Goal: Information Seeking & Learning: Learn about a topic

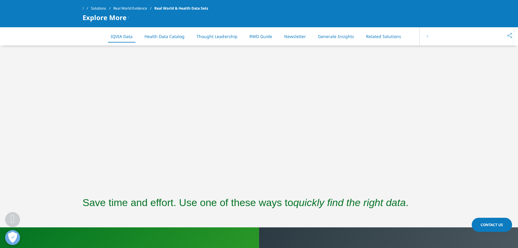
scroll to position [335, 0]
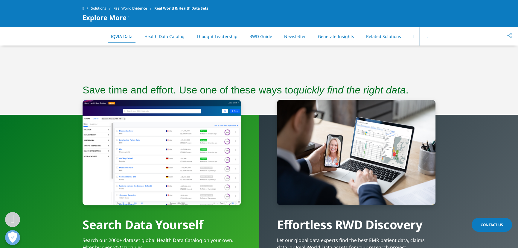
drag, startPoint x: 203, startPoint y: 150, endPoint x: 205, endPoint y: 102, distance: 47.9
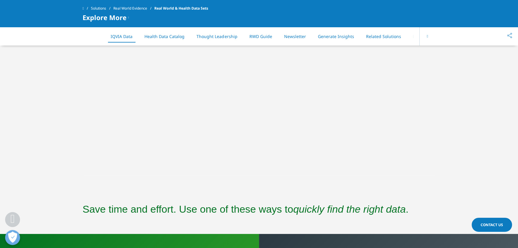
scroll to position [266, 0]
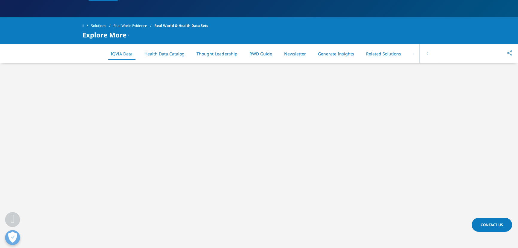
drag, startPoint x: 58, startPoint y: 161, endPoint x: 89, endPoint y: 144, distance: 34.9
click at [59, 158] on div at bounding box center [259, 167] width 518 height 209
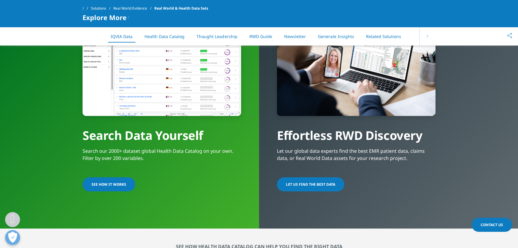
scroll to position [56, 0]
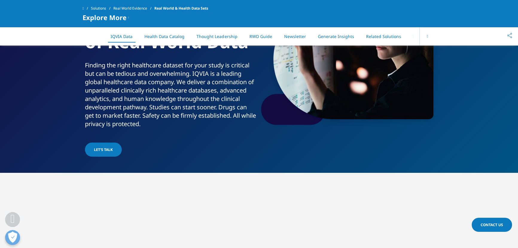
drag, startPoint x: 224, startPoint y: 131, endPoint x: 230, endPoint y: 89, distance: 42.6
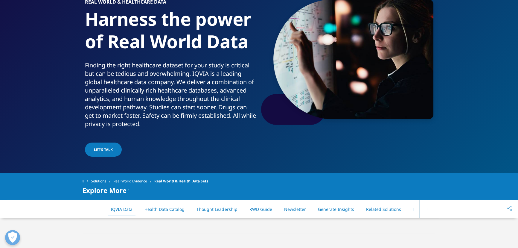
scroll to position [0, 0]
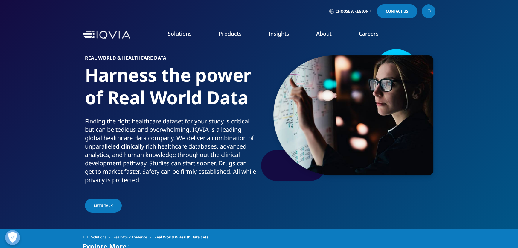
click at [219, 156] on link "Payers" at bounding box center [254, 155] width 87 height 7
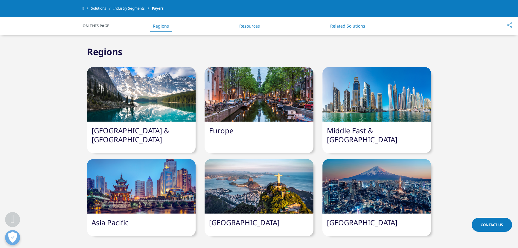
scroll to position [245, 0]
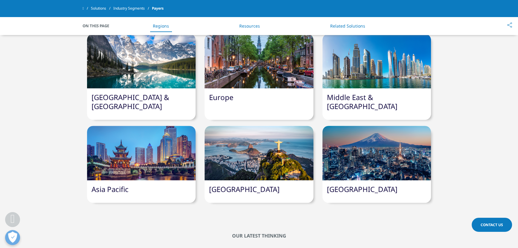
click at [118, 94] on link "North America & Canada" at bounding box center [130, 101] width 78 height 19
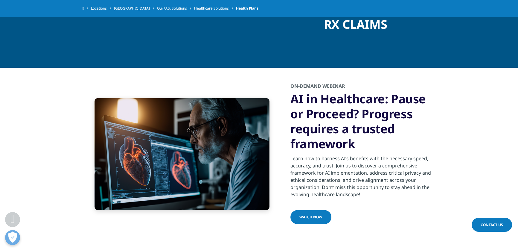
scroll to position [646, 0]
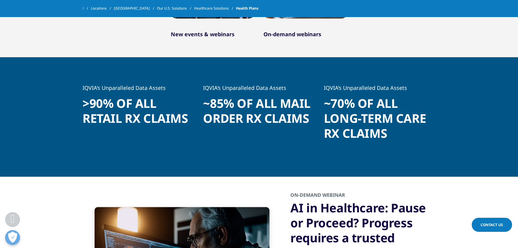
click at [154, 115] on h1 ">90% of all retail Rx claims" at bounding box center [139, 113] width 112 height 34
click at [158, 113] on h1 ">90% of all retail Rx claims" at bounding box center [139, 113] width 112 height 34
click at [283, 103] on h1 "~85% of all mail order Rx claims" at bounding box center [259, 113] width 112 height 34
click at [286, 104] on h1 "~85% of all mail order Rx claims" at bounding box center [259, 113] width 112 height 34
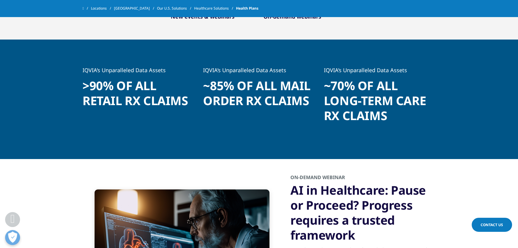
scroll to position [673, 0]
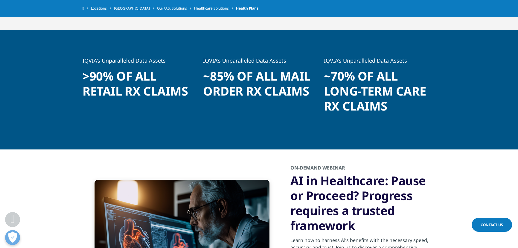
click at [376, 79] on h1 "~70% of all long-term care Rx claims" at bounding box center [380, 92] width 112 height 49
click at [377, 80] on h1 "~70% of all long-term care Rx claims" at bounding box center [380, 92] width 112 height 49
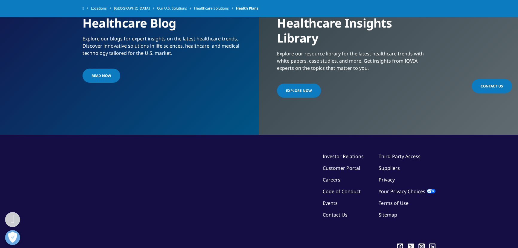
scroll to position [1322, 0]
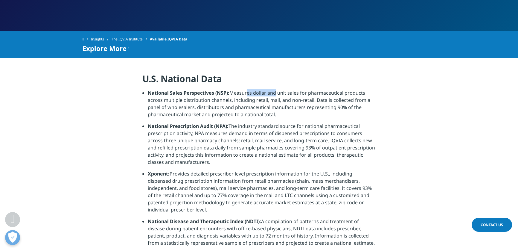
drag, startPoint x: 245, startPoint y: 90, endPoint x: 281, endPoint y: 90, distance: 36.2
click at [281, 90] on li "National Sales Perspectives (NSP): Measures dollar and unit sales for pharmaceu…" at bounding box center [262, 105] width 228 height 33
click at [281, 91] on li "National Sales Perspectives (NSP): Measures dollar and unit sales for pharmaceu…" at bounding box center [262, 105] width 228 height 33
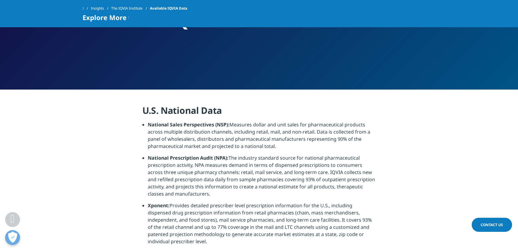
drag, startPoint x: 234, startPoint y: 138, endPoint x: 240, endPoint y: 98, distance: 40.4
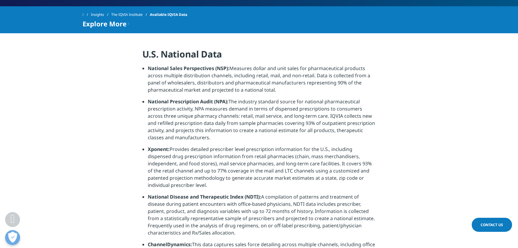
scroll to position [163, 0]
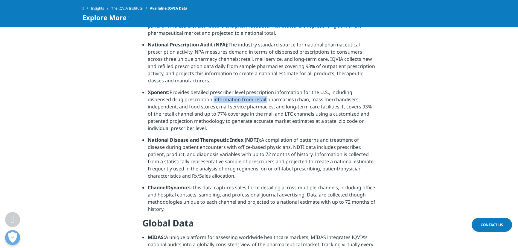
drag, startPoint x: 186, startPoint y: 100, endPoint x: 239, endPoint y: 100, distance: 53.2
click at [239, 100] on li "Xponent: Provides detailed prescriber level prescription information for the U.…" at bounding box center [262, 113] width 228 height 48
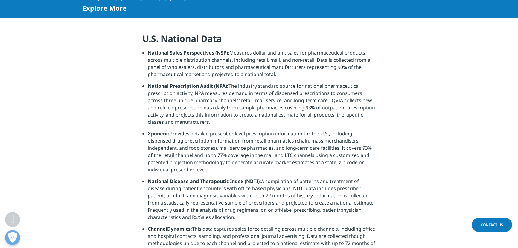
scroll to position [136, 0]
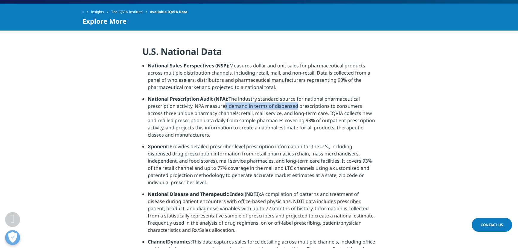
drag, startPoint x: 248, startPoint y: 106, endPoint x: 306, endPoint y: 106, distance: 57.7
click at [302, 106] on li "National Prescription Audit (NPA): The industry standard source for national ph…" at bounding box center [262, 119] width 228 height 48
click at [307, 106] on li "National Prescription Audit (NPA): The industry standard source for national ph…" at bounding box center [262, 119] width 228 height 48
drag, startPoint x: 292, startPoint y: 126, endPoint x: 334, endPoint y: 126, distance: 41.9
click at [333, 126] on li "National Prescription Audit (NPA): The industry standard source for national ph…" at bounding box center [262, 119] width 228 height 48
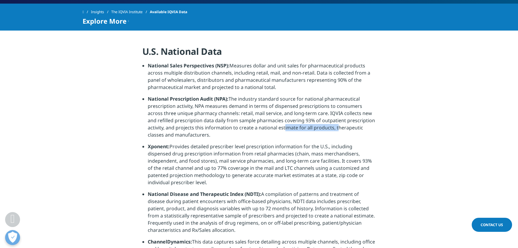
click at [334, 126] on li "National Prescription Audit (NPA): The industry standard source for national ph…" at bounding box center [262, 119] width 228 height 48
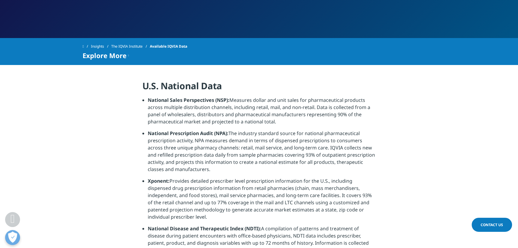
scroll to position [81, 0]
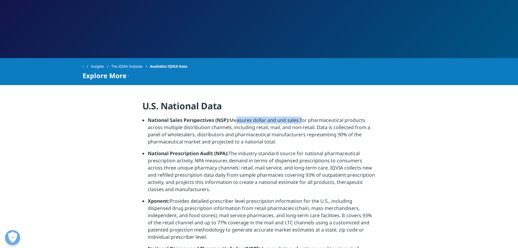
drag, startPoint x: 233, startPoint y: 121, endPoint x: 310, endPoint y: 122, distance: 76.6
click at [310, 122] on li "National Sales Perspectives (NSP): Measures dollar and unit sales for pharmaceu…" at bounding box center [262, 132] width 228 height 33
click at [335, 120] on li "National Sales Perspectives (NSP): Measures dollar and unit sales for pharmaceu…" at bounding box center [262, 132] width 228 height 33
drag, startPoint x: 335, startPoint y: 120, endPoint x: 316, endPoint y: 122, distance: 19.6
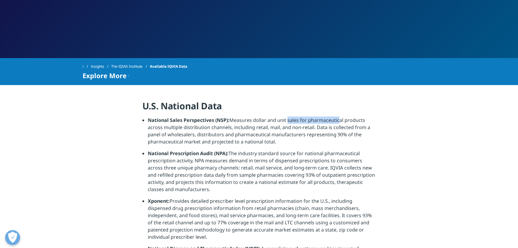
click at [336, 120] on li "National Sales Perspectives (NSP): Measures dollar and unit sales for pharmaceu…" at bounding box center [262, 132] width 228 height 33
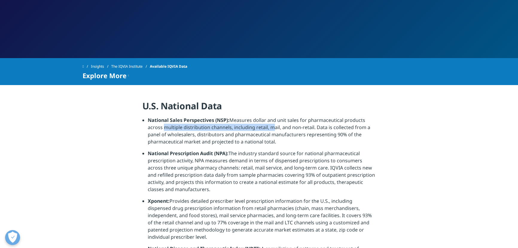
drag, startPoint x: 162, startPoint y: 124, endPoint x: 279, endPoint y: 125, distance: 117.2
click at [279, 125] on li "National Sales Perspectives (NSP): Measures dollar and unit sales for pharmaceu…" at bounding box center [262, 132] width 228 height 33
drag, startPoint x: 335, startPoint y: 129, endPoint x: 339, endPoint y: 129, distance: 3.6
click at [338, 129] on li "National Sales Perspectives (NSP): Measures dollar and unit sales for pharmaceu…" at bounding box center [262, 132] width 228 height 33
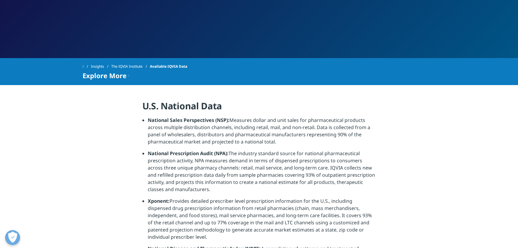
click at [339, 129] on li "National Sales Perspectives (NSP): Measures dollar and unit sales for pharmaceu…" at bounding box center [262, 132] width 228 height 33
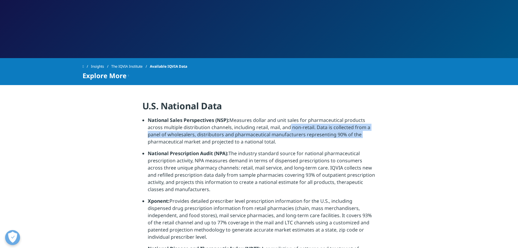
drag, startPoint x: 285, startPoint y: 126, endPoint x: 368, endPoint y: 136, distance: 83.4
click at [368, 136] on li "National Sales Perspectives (NSP): Measures dollar and unit sales for pharmaceu…" at bounding box center [262, 132] width 228 height 33
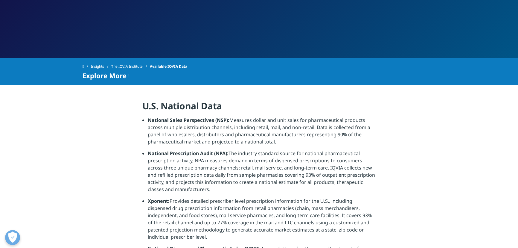
click at [195, 139] on li "National Sales Perspectives (NSP): Measures dollar and unit sales for pharmaceu…" at bounding box center [262, 132] width 228 height 33
click at [344, 136] on li "National Sales Perspectives (NSP): Measures dollar and unit sales for pharmaceu…" at bounding box center [262, 132] width 228 height 33
click at [346, 136] on li "National Sales Perspectives (NSP): Measures dollar and unit sales for pharmaceu…" at bounding box center [262, 132] width 228 height 33
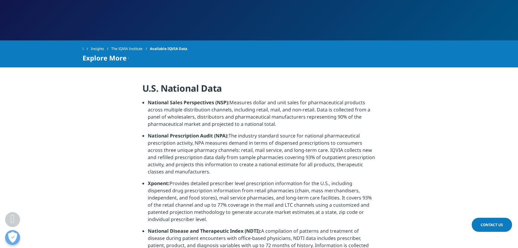
scroll to position [109, 0]
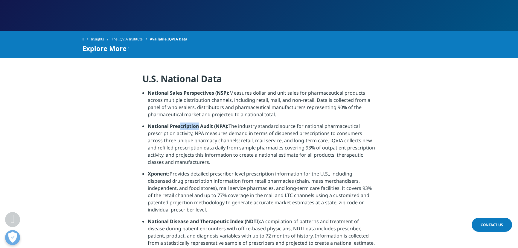
drag, startPoint x: 179, startPoint y: 125, endPoint x: 246, endPoint y: 126, distance: 67.6
click at [243, 126] on li "National Prescription Audit (NPA): The industry standard source for national ph…" at bounding box center [262, 146] width 228 height 48
click at [246, 126] on li "National Prescription Audit (NPA): The industry standard source for national ph…" at bounding box center [262, 146] width 228 height 48
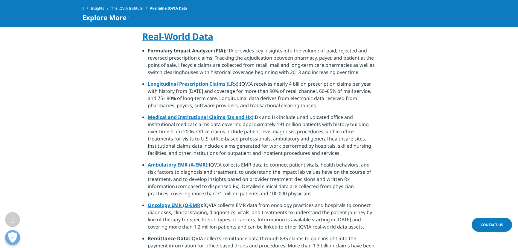
scroll to position [353, 0]
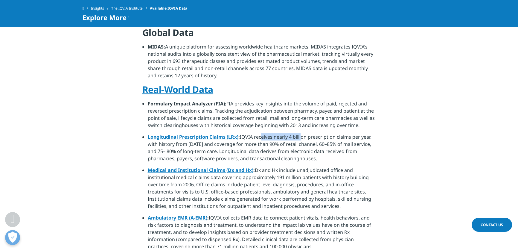
drag, startPoint x: 258, startPoint y: 129, endPoint x: 304, endPoint y: 129, distance: 46.3
click at [302, 133] on li "Longitudinal Prescription Claims (LRx) : IQVIA receives nearly 4 billion prescr…" at bounding box center [262, 149] width 228 height 33
click at [305, 133] on li "Longitudinal Prescription Claims (LRx) : IQVIA receives nearly 4 billion prescr…" at bounding box center [262, 149] width 228 height 33
drag, startPoint x: 333, startPoint y: 129, endPoint x: 352, endPoint y: 128, distance: 19.1
click at [351, 133] on li "Longitudinal Prescription Claims (LRx) : IQVIA receives nearly 4 billion prescr…" at bounding box center [262, 149] width 228 height 33
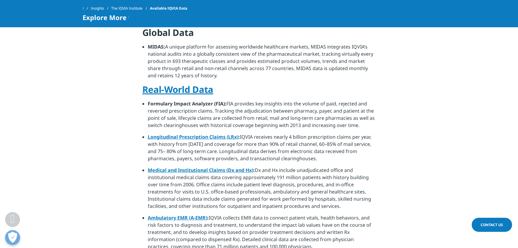
click at [352, 133] on li "Longitudinal Prescription Claims (LRx) : IQVIA receives nearly 4 billion prescr…" at bounding box center [262, 149] width 228 height 33
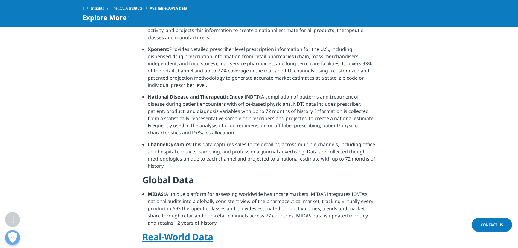
scroll to position [95, 0]
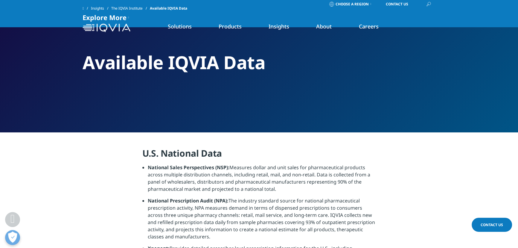
drag, startPoint x: 302, startPoint y: 173, endPoint x: 300, endPoint y: 135, distance: 38.3
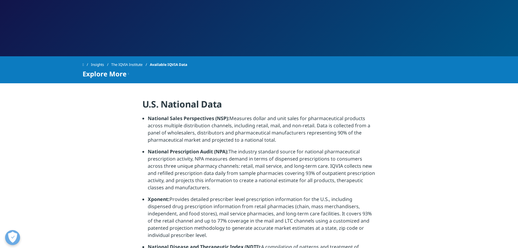
scroll to position [109, 0]
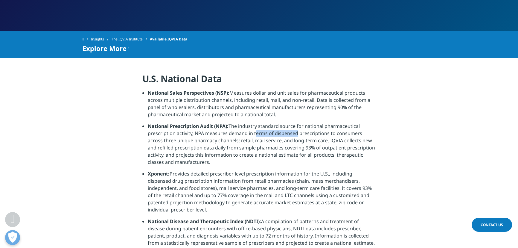
drag, startPoint x: 283, startPoint y: 134, endPoint x: 320, endPoint y: 133, distance: 37.7
click at [311, 134] on li "National Prescription Audit (NPA): The industry standard source for national ph…" at bounding box center [262, 146] width 228 height 48
click at [320, 133] on li "National Prescription Audit (NPA): The industry standard source for national ph…" at bounding box center [262, 146] width 228 height 48
drag, startPoint x: 292, startPoint y: 132, endPoint x: 368, endPoint y: 132, distance: 76.5
click at [368, 132] on li "National Prescription Audit (NPA): The industry standard source for national ph…" at bounding box center [262, 146] width 228 height 48
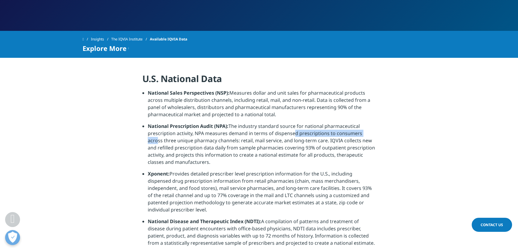
click at [368, 132] on li "National Prescription Audit (NPA): The industry standard source for national ph…" at bounding box center [262, 146] width 228 height 48
click at [353, 134] on li "National Prescription Audit (NPA): The industry standard source for national ph…" at bounding box center [262, 146] width 228 height 48
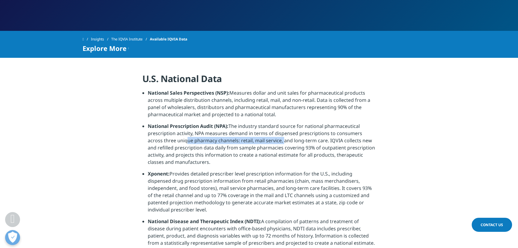
drag, startPoint x: 240, startPoint y: 141, endPoint x: 268, endPoint y: 141, distance: 27.5
click at [268, 141] on li "National Prescription Audit (NPA): The industry standard source for national ph…" at bounding box center [262, 146] width 228 height 48
drag, startPoint x: 207, startPoint y: 141, endPoint x: 260, endPoint y: 139, distance: 52.7
click at [257, 139] on li "National Prescription Audit (NPA): The industry standard source for national ph…" at bounding box center [262, 146] width 228 height 48
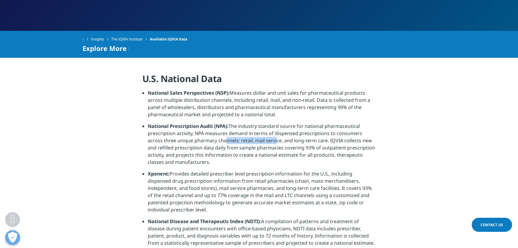
click at [244, 138] on li "National Prescription Audit (NPA): The industry standard source for national ph…" at bounding box center [262, 146] width 228 height 48
click at [287, 138] on li "National Prescription Audit (NPA): The industry standard source for national ph…" at bounding box center [262, 146] width 228 height 48
drag, startPoint x: 277, startPoint y: 138, endPoint x: 356, endPoint y: 140, distance: 79.3
click at [356, 140] on li "National Prescription Audit (NPA): The industry standard source for national ph…" at bounding box center [262, 146] width 228 height 48
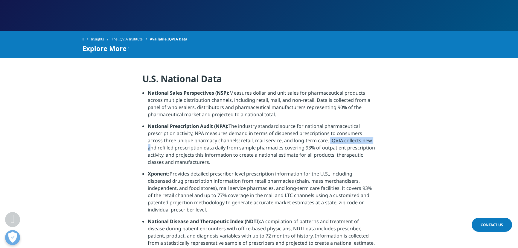
click at [355, 140] on li "National Prescription Audit (NPA): The industry standard source for national ph…" at bounding box center [262, 146] width 228 height 48
drag, startPoint x: 355, startPoint y: 140, endPoint x: 362, endPoint y: 139, distance: 7.6
click at [355, 140] on li "National Prescription Audit (NPA): The industry standard source for national ph…" at bounding box center [262, 146] width 228 height 48
drag, startPoint x: 367, startPoint y: 139, endPoint x: 304, endPoint y: 140, distance: 62.8
click at [304, 140] on li "National Prescription Audit (NPA): The industry standard source for national ph…" at bounding box center [262, 146] width 228 height 48
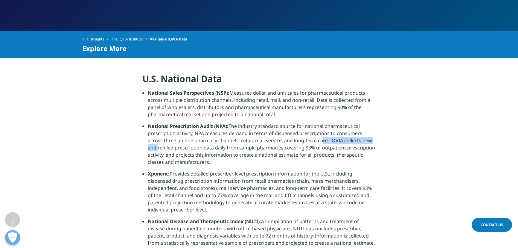
click at [304, 139] on li "National Prescription Audit (NPA): The industry standard source for national ph…" at bounding box center [262, 146] width 228 height 48
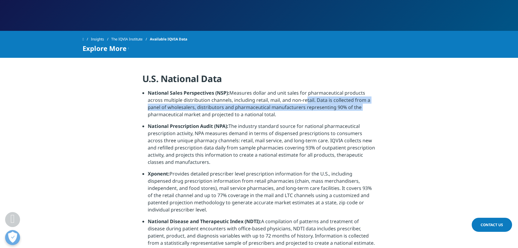
drag, startPoint x: 303, startPoint y: 98, endPoint x: 359, endPoint y: 106, distance: 56.5
click at [359, 106] on li "National Sales Perspectives (NSP): Measures dollar and unit sales for pharmaceu…" at bounding box center [262, 105] width 228 height 33
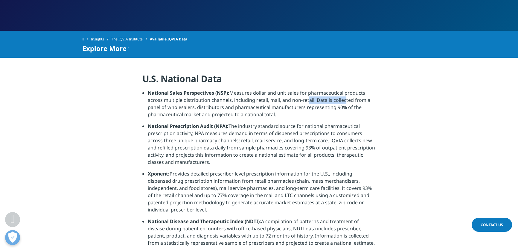
drag, startPoint x: 333, startPoint y: 100, endPoint x: 341, endPoint y: 100, distance: 7.5
click at [341, 100] on li "National Sales Perspectives (NSP): Measures dollar and unit sales for pharmaceu…" at bounding box center [262, 105] width 228 height 33
drag, startPoint x: 301, startPoint y: 100, endPoint x: 340, endPoint y: 112, distance: 40.4
click at [341, 114] on li "National Sales Perspectives (NSP): Measures dollar and unit sales for pharmaceu…" at bounding box center [262, 105] width 228 height 33
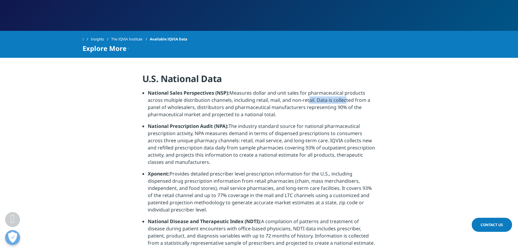
click at [340, 112] on li "National Sales Perspectives (NSP): Measures dollar and unit sales for pharmaceu…" at bounding box center [262, 105] width 228 height 33
click at [182, 126] on strong "National Prescription Audit (NPA):" at bounding box center [188, 126] width 81 height 7
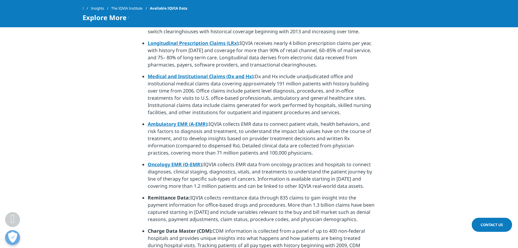
scroll to position [0, 0]
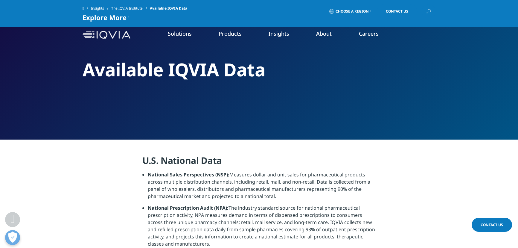
drag, startPoint x: 263, startPoint y: 188, endPoint x: 301, endPoint y: 55, distance: 138.2
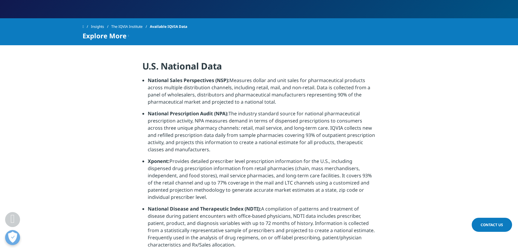
scroll to position [109, 0]
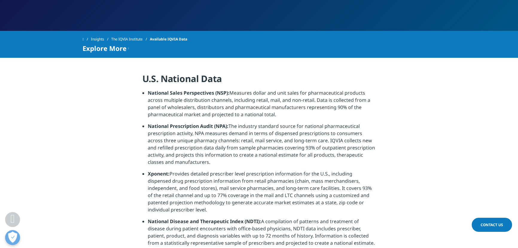
click at [131, 38] on link "The IQVIA Institute" at bounding box center [130, 39] width 39 height 11
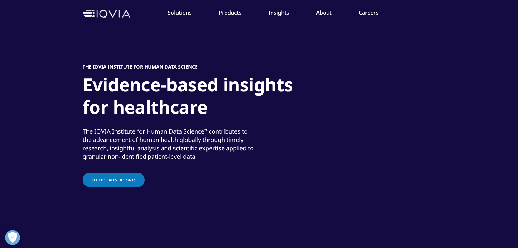
scroll to position [54, 0]
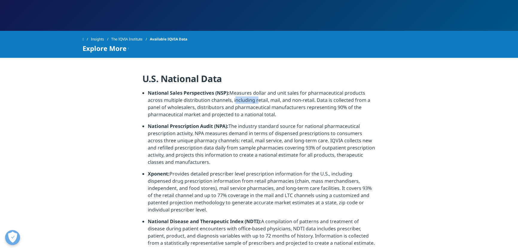
drag, startPoint x: 255, startPoint y: 100, endPoint x: 259, endPoint y: 100, distance: 3.6
click at [259, 100] on li "National Sales Perspectives (NSP): Measures dollar and unit sales for pharmaceu…" at bounding box center [262, 105] width 228 height 33
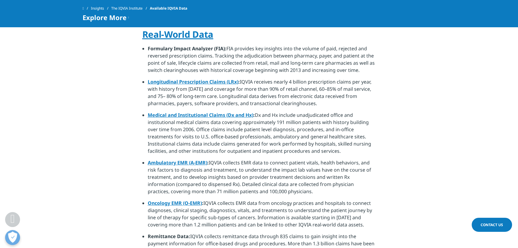
scroll to position [408, 0]
drag, startPoint x: 284, startPoint y: 81, endPoint x: 316, endPoint y: 83, distance: 31.7
click at [316, 83] on li "Longitudinal Prescription Claims (LRx) : IQVIA receives nearly 4 billion prescr…" at bounding box center [262, 95] width 228 height 33
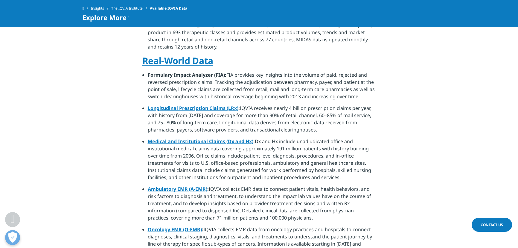
scroll to position [119, 0]
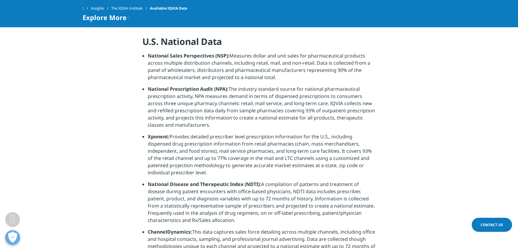
drag, startPoint x: 266, startPoint y: 140, endPoint x: 269, endPoint y: 49, distance: 91.3
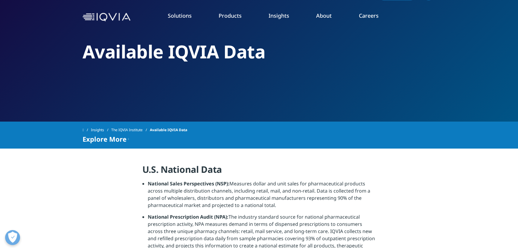
scroll to position [81, 0]
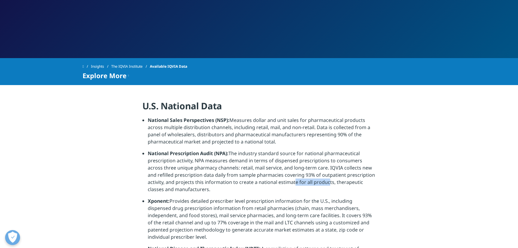
drag, startPoint x: 326, startPoint y: 180, endPoint x: 330, endPoint y: 180, distance: 4.5
click at [327, 180] on li "National Prescription Audit (NPA): The industry standard source for national ph…" at bounding box center [262, 174] width 228 height 48
click at [330, 180] on li "National Prescription Audit (NPA): The industry standard source for national ph…" at bounding box center [262, 174] width 228 height 48
drag, startPoint x: 350, startPoint y: 180, endPoint x: 354, endPoint y: 180, distance: 4.2
click at [354, 180] on li "National Prescription Audit (NPA): The industry standard source for national ph…" at bounding box center [262, 174] width 228 height 48
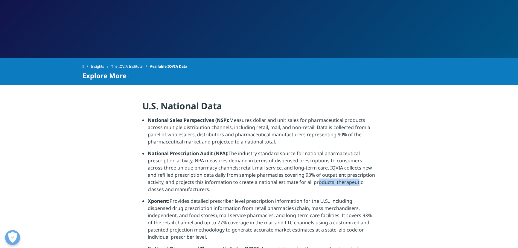
click at [353, 180] on li "National Prescription Audit (NPA): The industry standard source for national ph…" at bounding box center [262, 174] width 228 height 48
drag, startPoint x: 277, startPoint y: 174, endPoint x: 309, endPoint y: 176, distance: 31.5
click at [309, 176] on li "National Prescription Audit (NPA): The industry standard source for national ph…" at bounding box center [262, 174] width 228 height 48
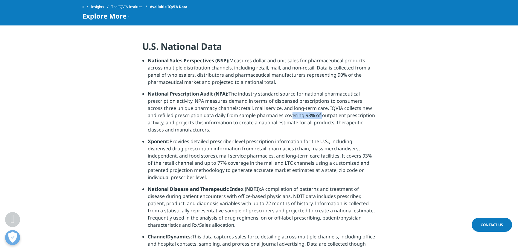
scroll to position [109, 0]
